Goal: Transaction & Acquisition: Purchase product/service

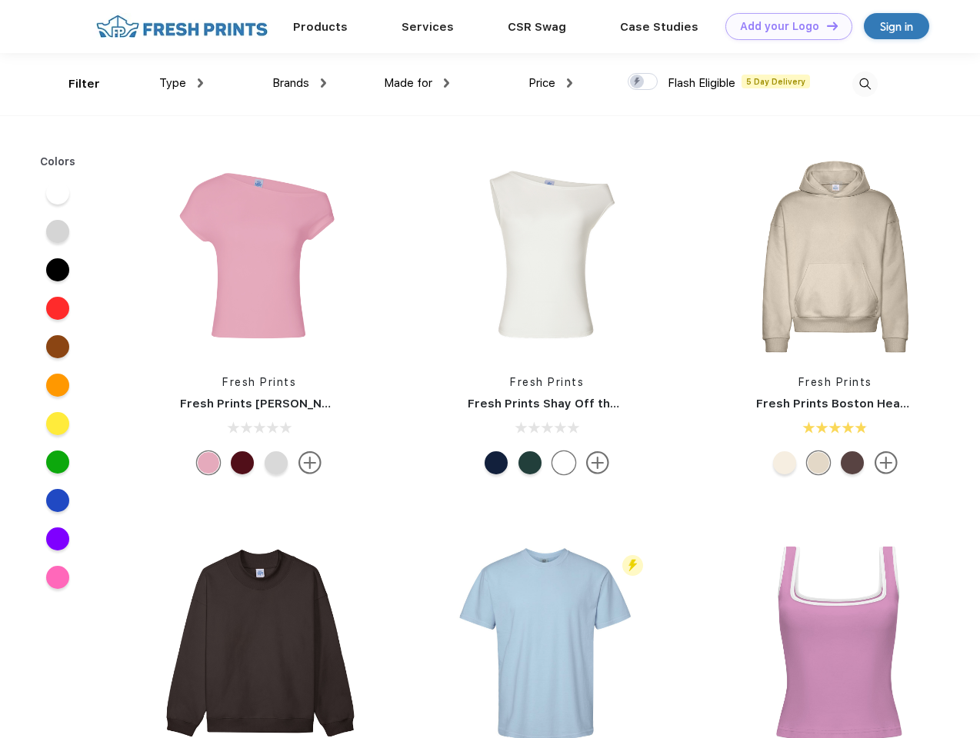
scroll to position [1, 0]
click at [783, 26] on link "Add your Logo Design Tool" at bounding box center [788, 26] width 127 height 27
click at [0, 0] on div "Design Tool" at bounding box center [0, 0] width 0 height 0
click at [825, 25] on link "Add your Logo Design Tool" at bounding box center [788, 26] width 127 height 27
click at [74, 84] on div "Filter" at bounding box center [84, 84] width 32 height 18
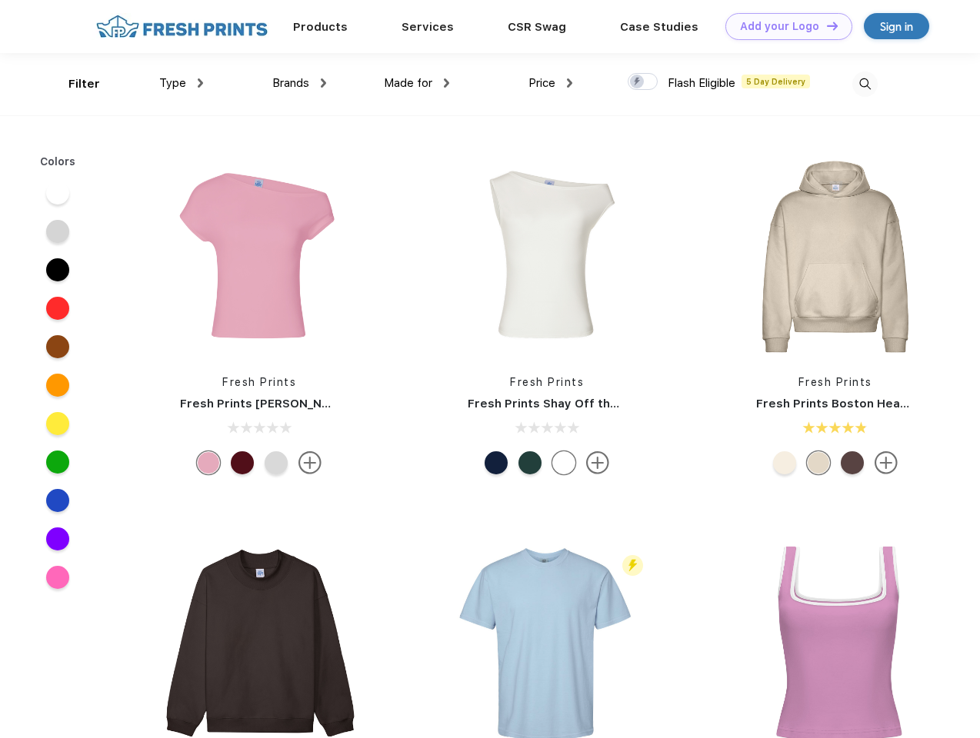
click at [181, 83] on span "Type" at bounding box center [172, 83] width 27 height 14
click at [299, 83] on span "Brands" at bounding box center [290, 83] width 37 height 14
click at [417, 83] on span "Made for" at bounding box center [408, 83] width 48 height 14
click at [551, 83] on span "Price" at bounding box center [541, 83] width 27 height 14
